Goal: Task Accomplishment & Management: Use online tool/utility

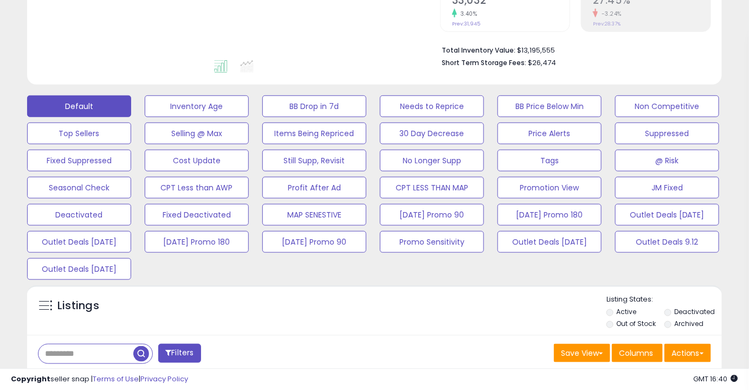
scroll to position [394, 0]
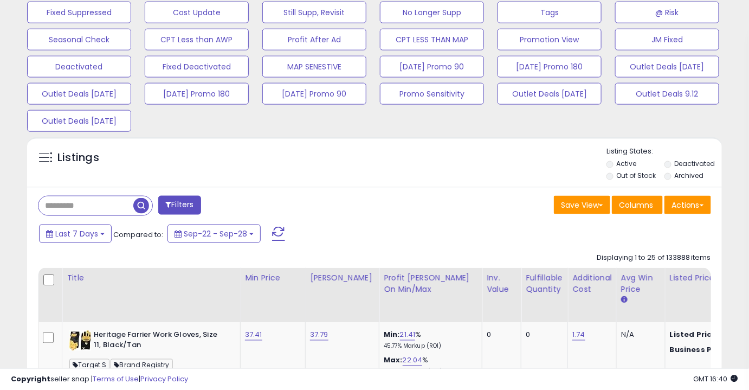
click at [101, 207] on input "text" at bounding box center [86, 205] width 95 height 19
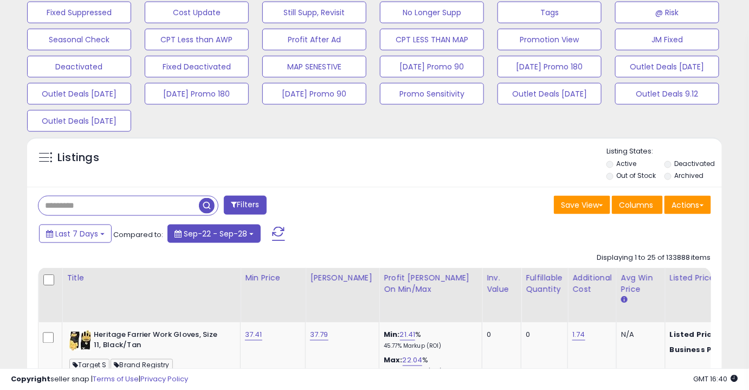
click at [205, 231] on span "Sep-22 - Sep-28" at bounding box center [215, 233] width 63 height 11
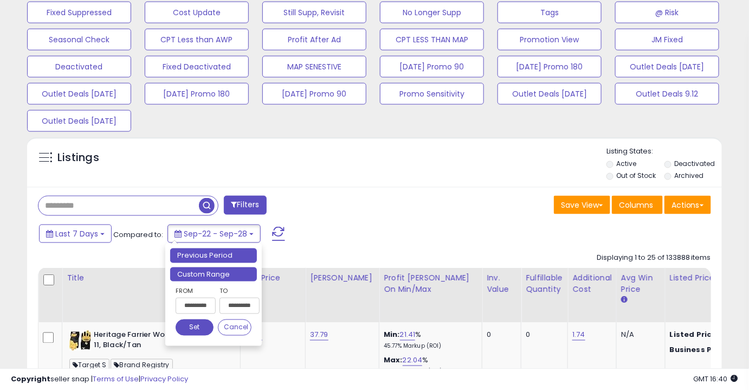
click at [201, 269] on li "Custom Range" at bounding box center [213, 274] width 87 height 15
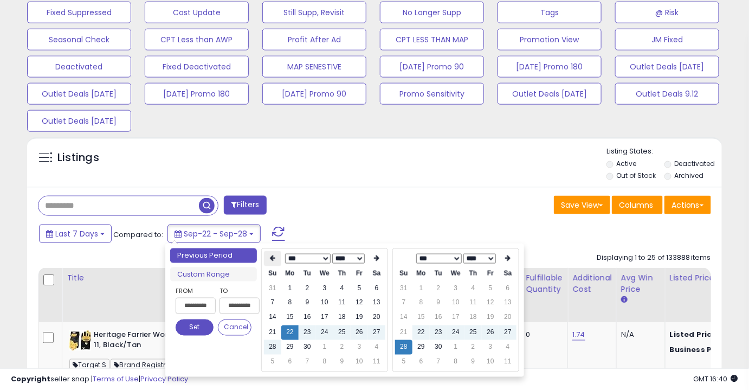
click at [277, 257] on th at bounding box center [272, 258] width 17 height 15
click at [271, 260] on icon at bounding box center [272, 258] width 5 height 7
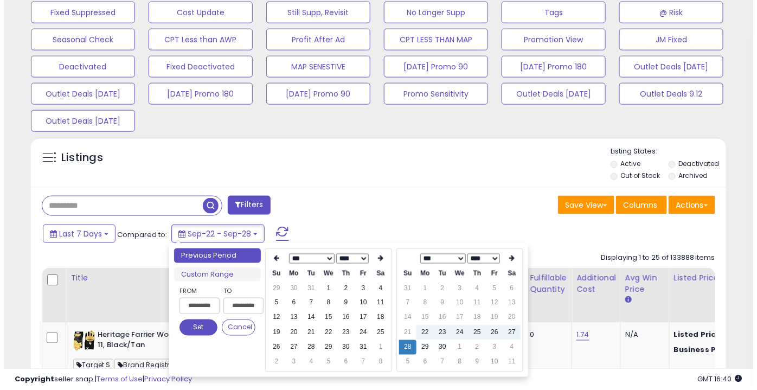
scroll to position [222, 402]
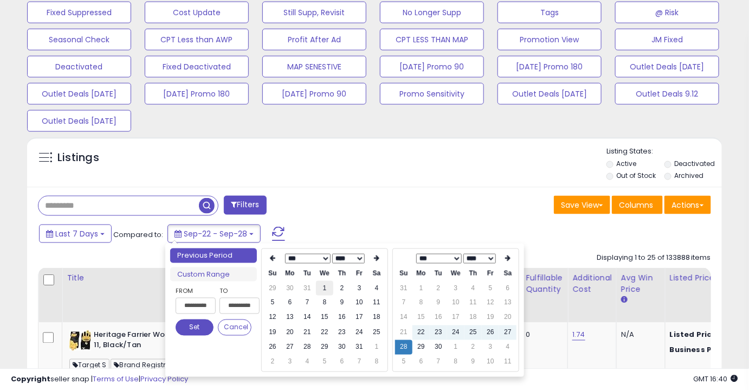
click at [326, 290] on td "1" at bounding box center [324, 288] width 17 height 15
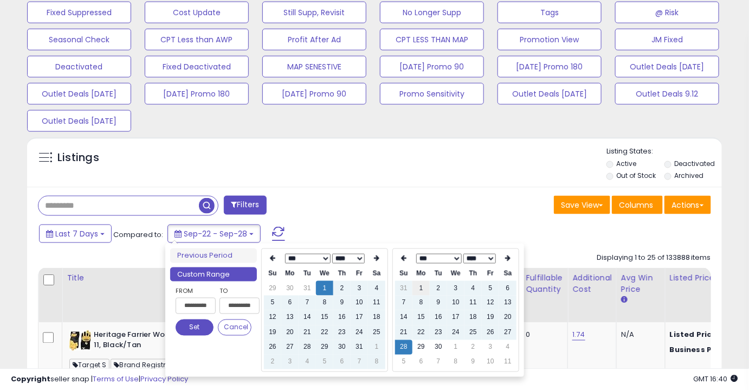
type input "**********"
click at [456, 257] on select "*** *** *** *** *** *** *** *** *** ***" at bounding box center [439, 259] width 46 height 10
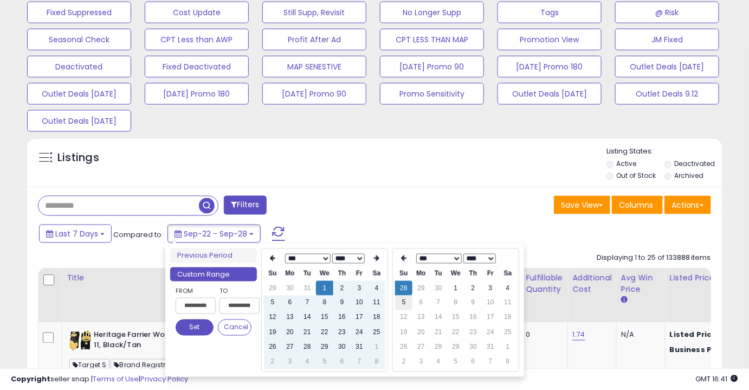
click at [406, 303] on td "5" at bounding box center [403, 303] width 17 height 15
type input "**********"
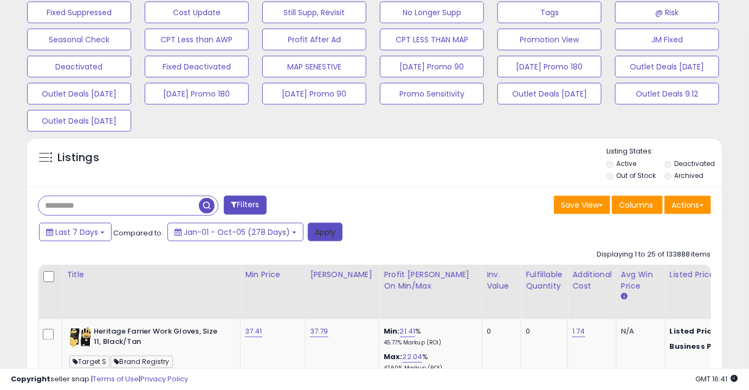
click at [324, 235] on button "Apply" at bounding box center [325, 232] width 35 height 18
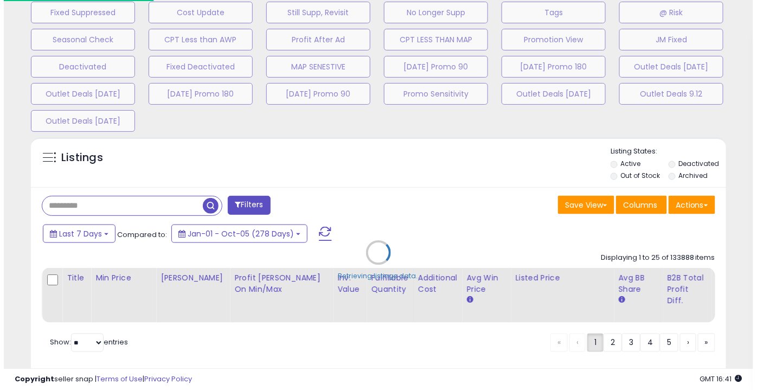
scroll to position [222, 407]
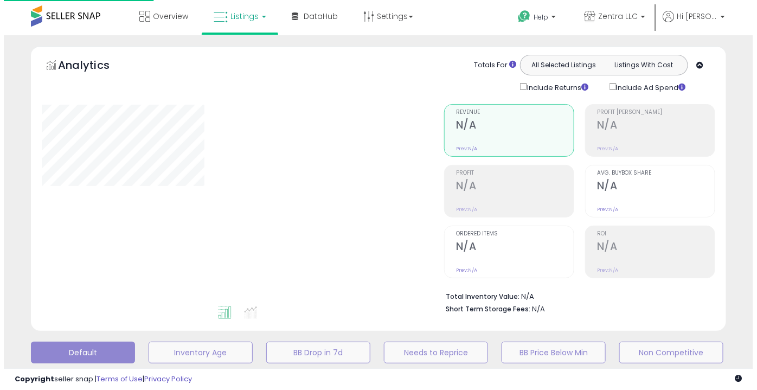
scroll to position [394, 0]
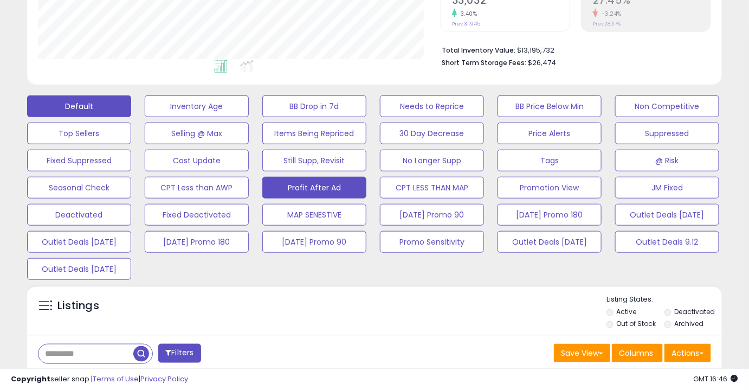
scroll to position [222, 402]
